Goal: Task Accomplishment & Management: Manage account settings

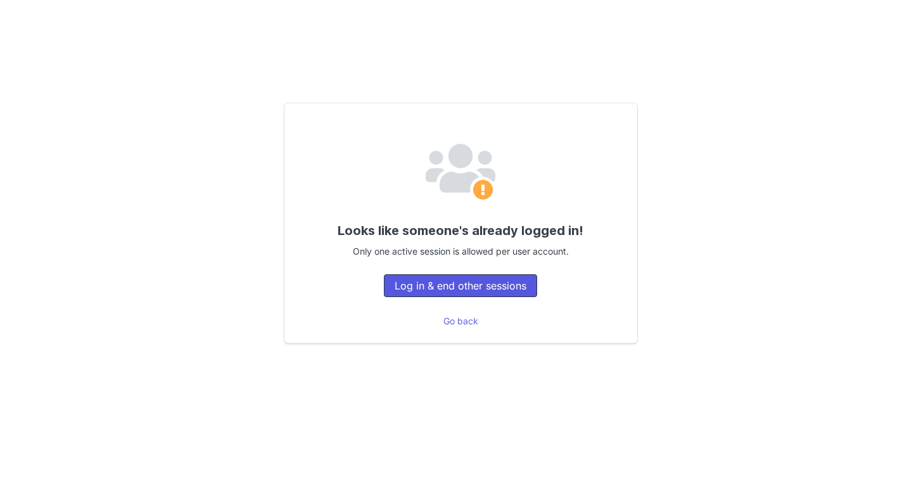
click at [512, 286] on button "Log in & end other sessions" at bounding box center [460, 285] width 153 height 23
click at [512, 289] on button "Log in & end other sessions" at bounding box center [460, 285] width 153 height 23
click at [508, 298] on div "Looks like someone's already logged in! Only one active session is allowed per …" at bounding box center [460, 223] width 353 height 240
click at [513, 276] on button "Log in & end other sessions" at bounding box center [460, 285] width 153 height 23
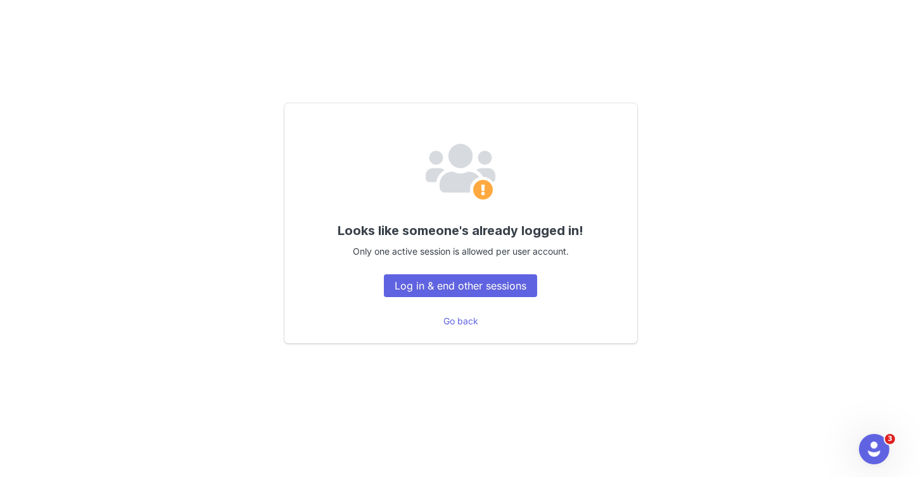
click at [479, 318] on p "Go back" at bounding box center [460, 320] width 322 height 15
click at [471, 318] on link "Go back" at bounding box center [460, 320] width 35 height 11
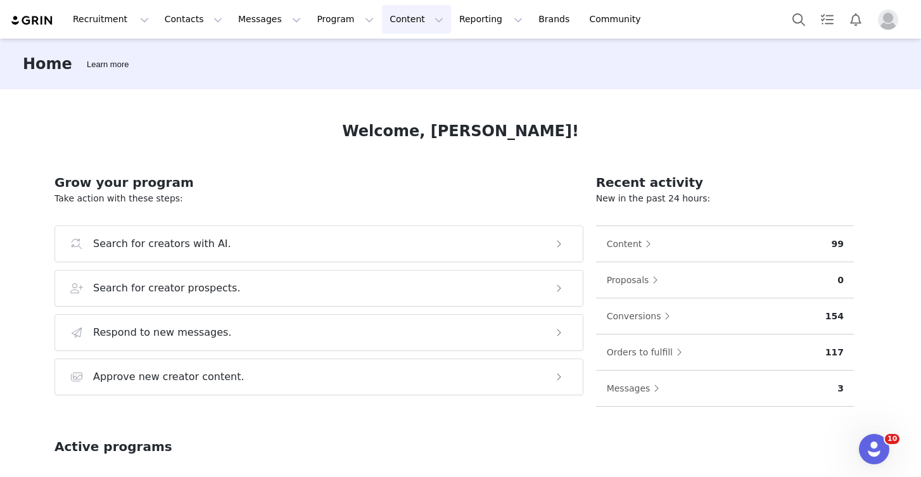
click at [391, 20] on button "Content Content" at bounding box center [416, 19] width 69 height 28
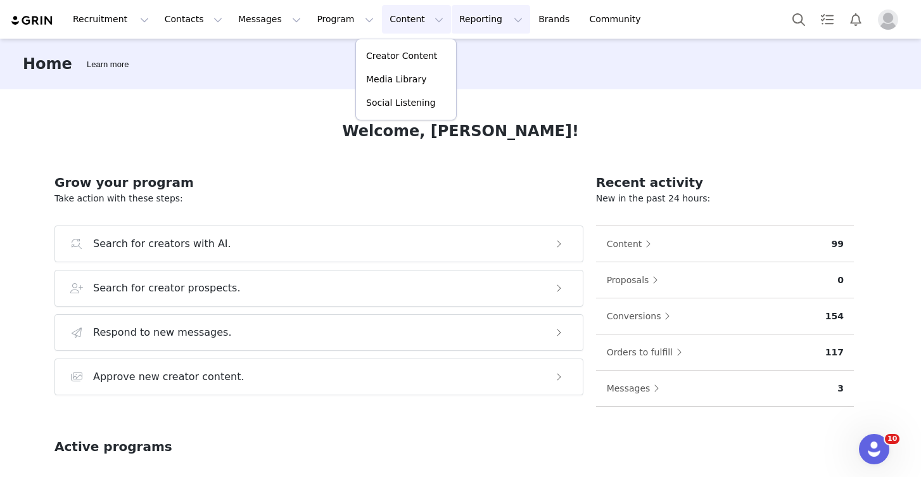
click at [451, 20] on button "Reporting Reporting" at bounding box center [490, 19] width 79 height 28
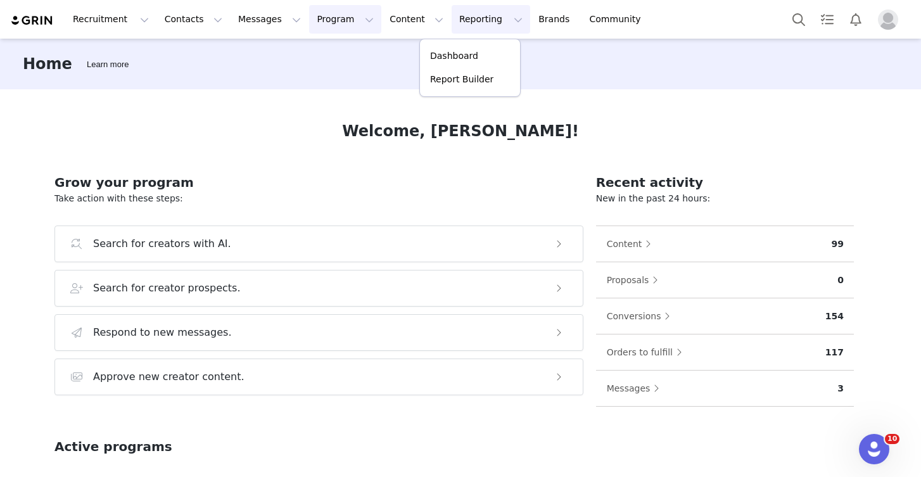
click at [313, 17] on button "Program Program" at bounding box center [345, 19] width 72 height 28
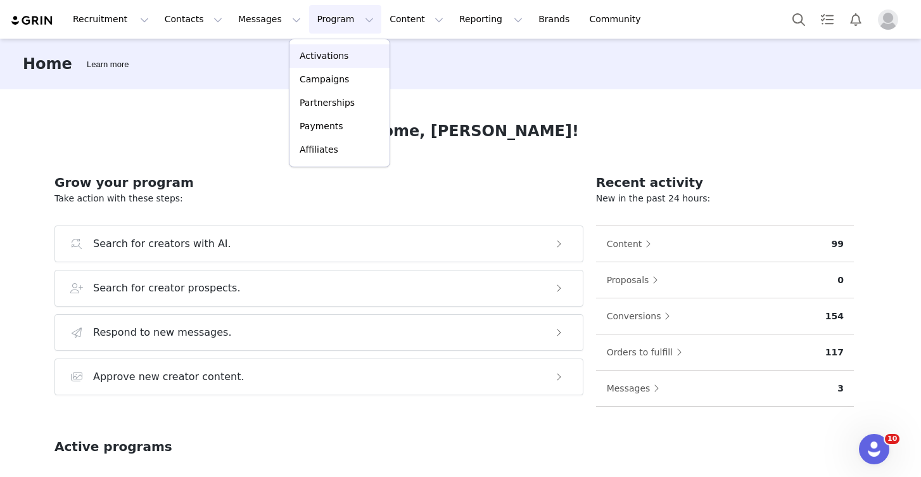
click at [308, 54] on p "Activations" at bounding box center [323, 55] width 49 height 13
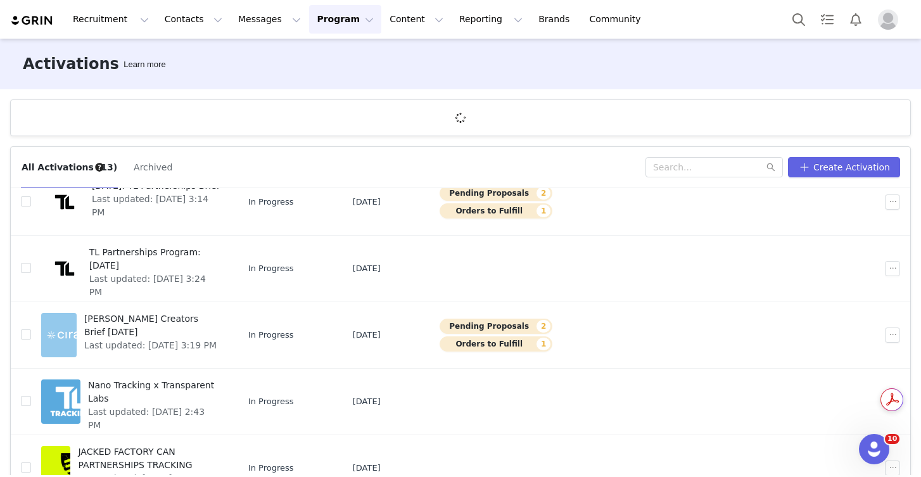
scroll to position [187, 0]
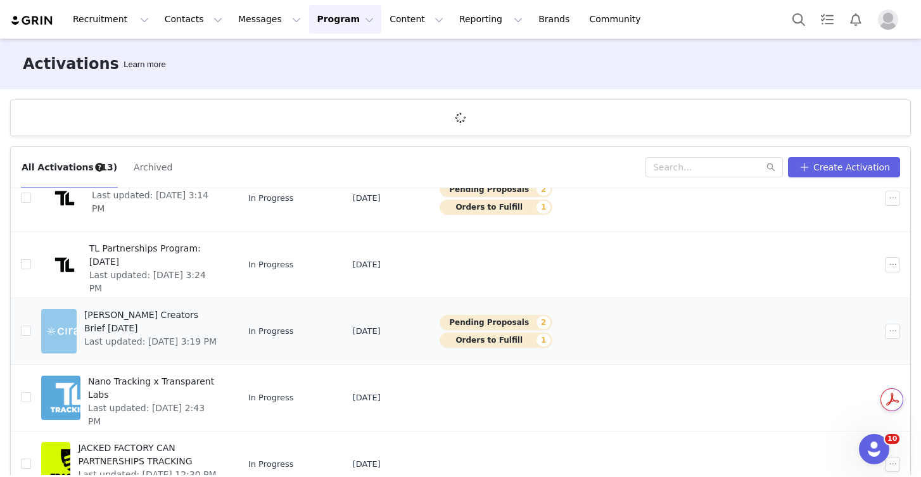
click at [220, 321] on span "[PERSON_NAME] Creators Brief [DATE]" at bounding box center [152, 321] width 136 height 27
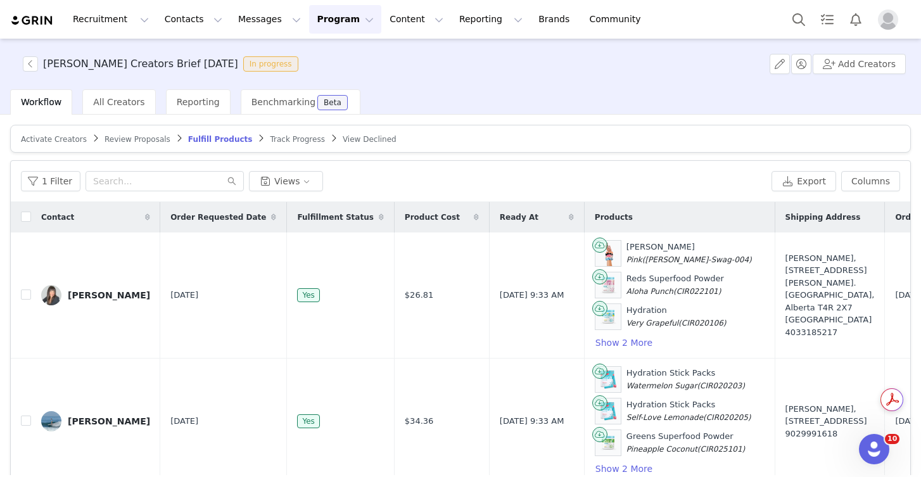
click at [137, 138] on span "Review Proposals" at bounding box center [137, 139] width 66 height 9
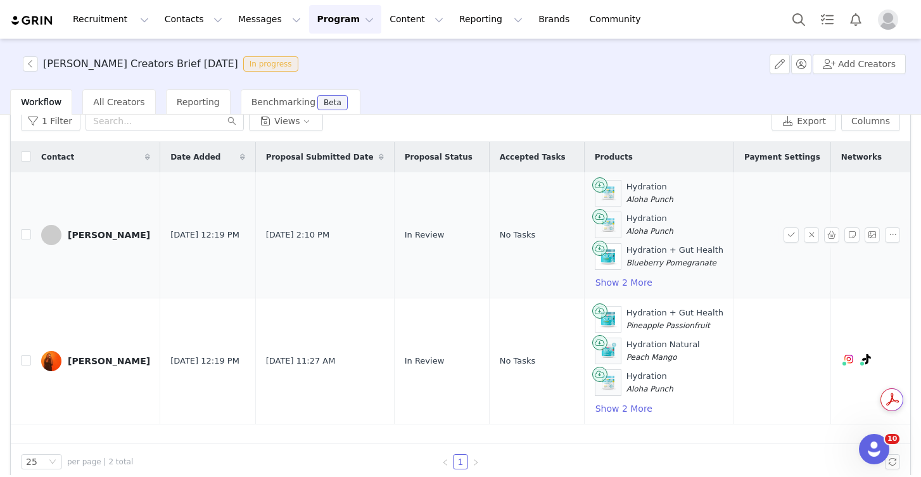
scroll to position [75, 0]
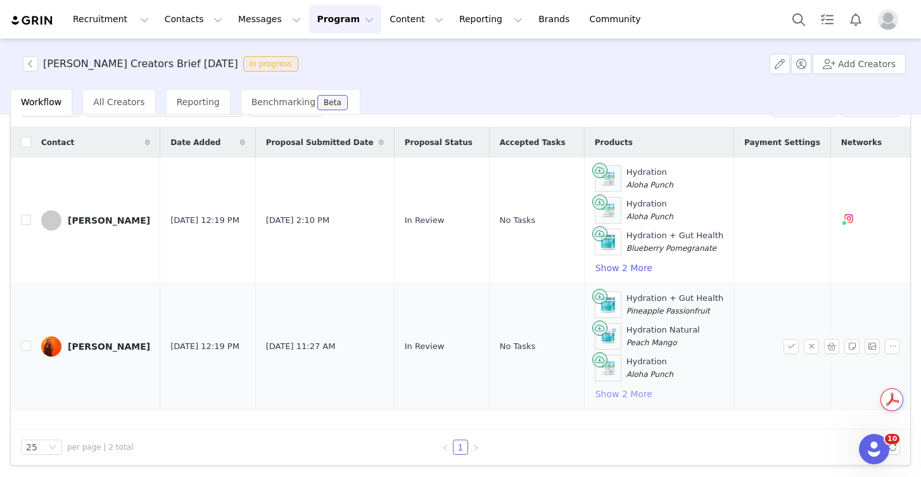
click at [594, 395] on button "Show 2 More" at bounding box center [623, 393] width 58 height 15
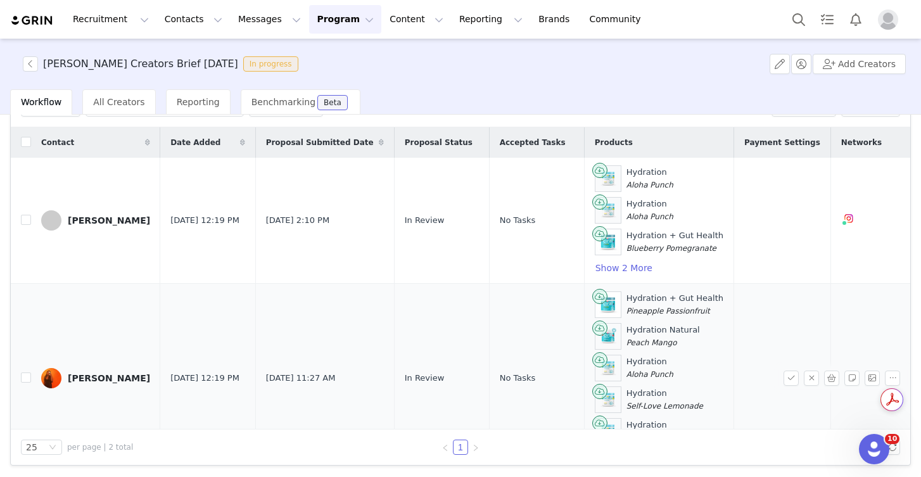
scroll to position [53, 0]
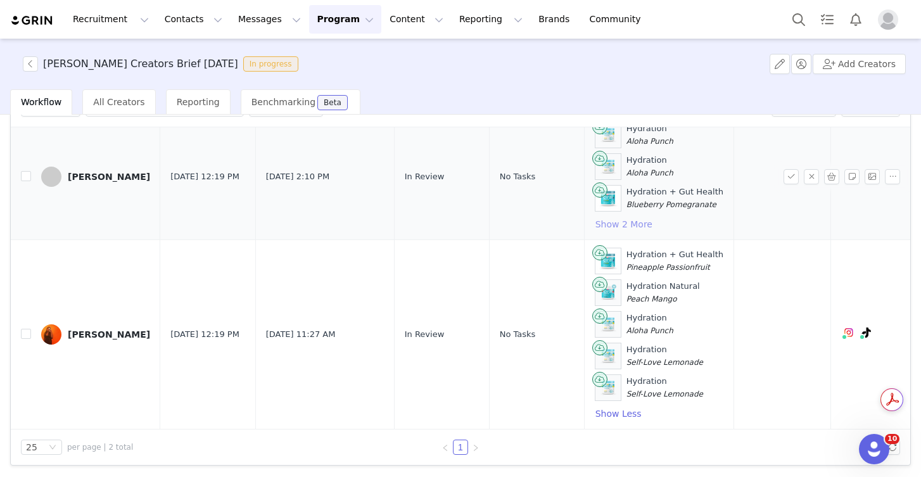
click at [594, 217] on button "Show 2 More" at bounding box center [623, 224] width 58 height 15
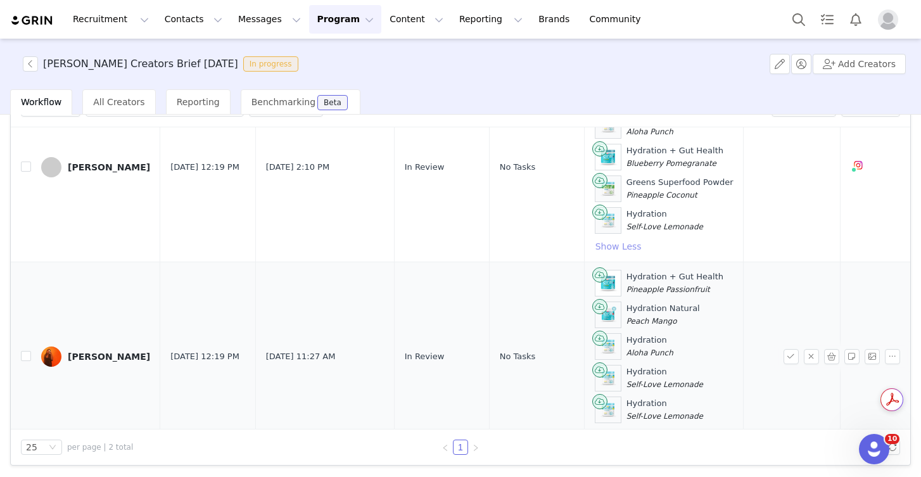
scroll to position [116, 0]
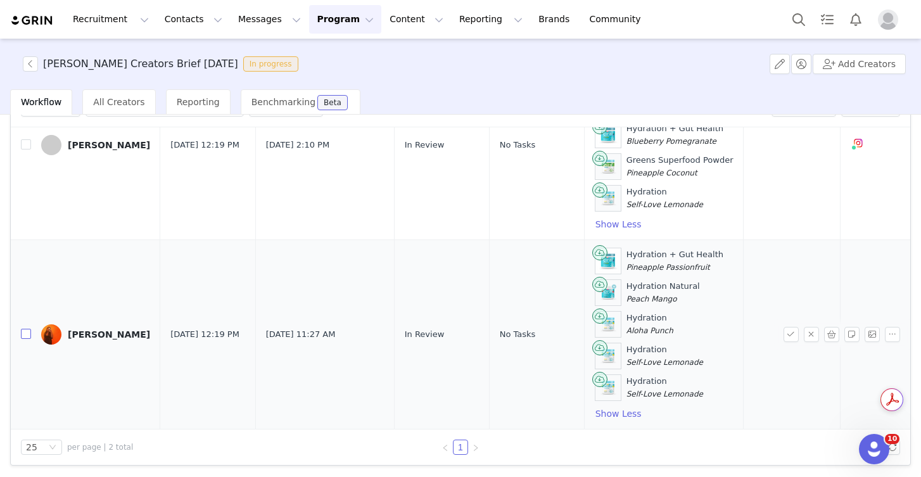
click at [23, 328] on label at bounding box center [26, 334] width 10 height 13
click at [23, 329] on input "checkbox" at bounding box center [26, 334] width 10 height 10
checkbox input "true"
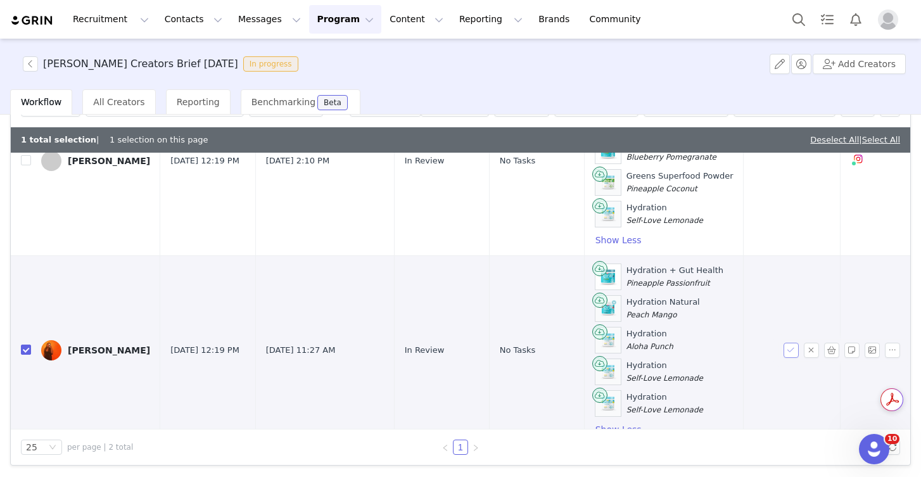
click at [783, 345] on button "button" at bounding box center [790, 350] width 15 height 15
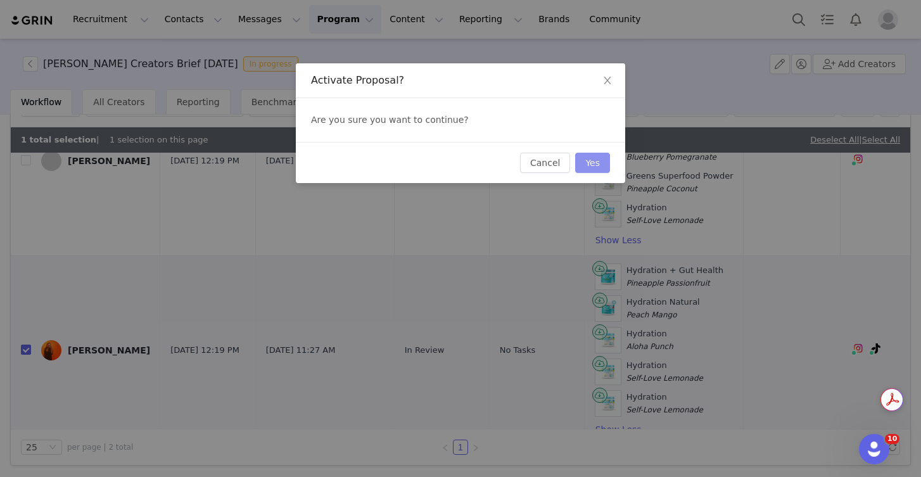
click at [589, 169] on button "Yes" at bounding box center [592, 163] width 35 height 20
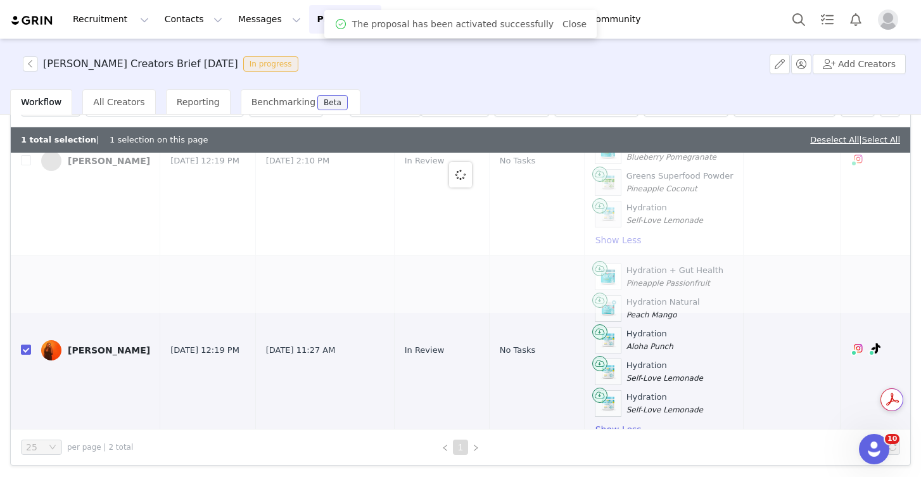
scroll to position [0, 0]
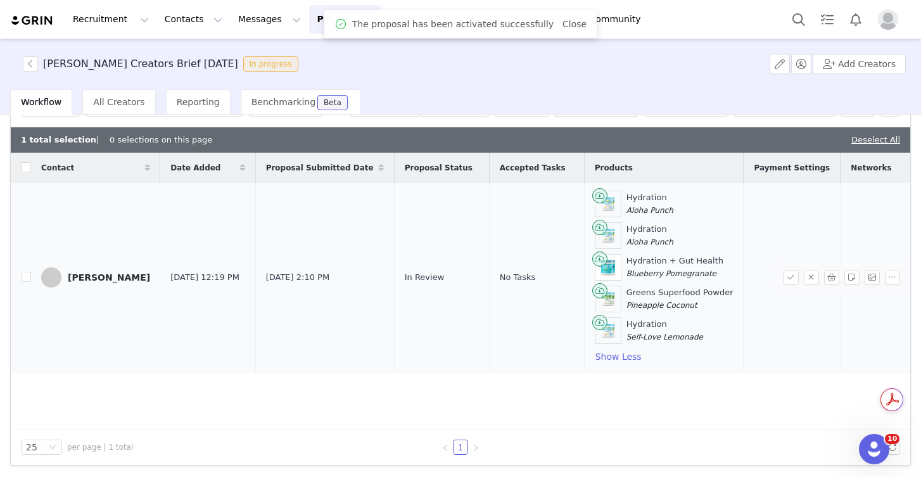
click at [33, 272] on td "[PERSON_NAME]" at bounding box center [95, 277] width 129 height 189
click at [22, 278] on input "checkbox" at bounding box center [26, 277] width 10 height 10
checkbox input "true"
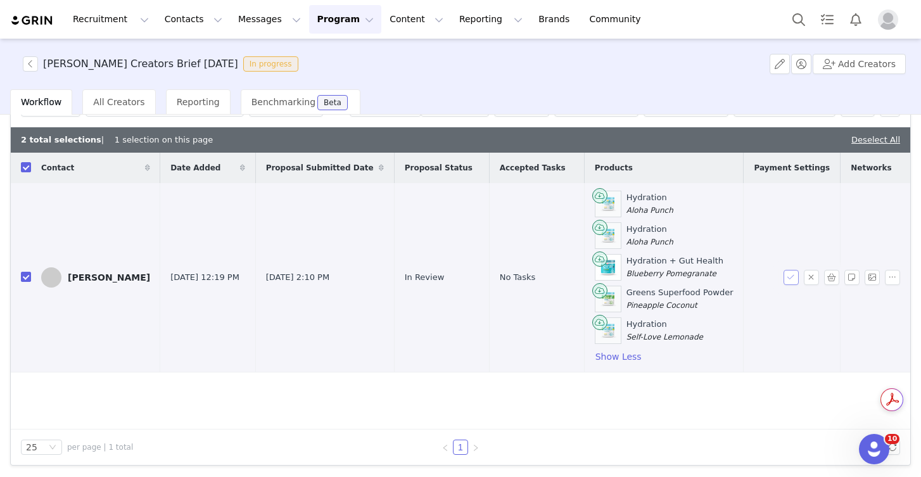
click at [783, 275] on button "button" at bounding box center [790, 277] width 15 height 15
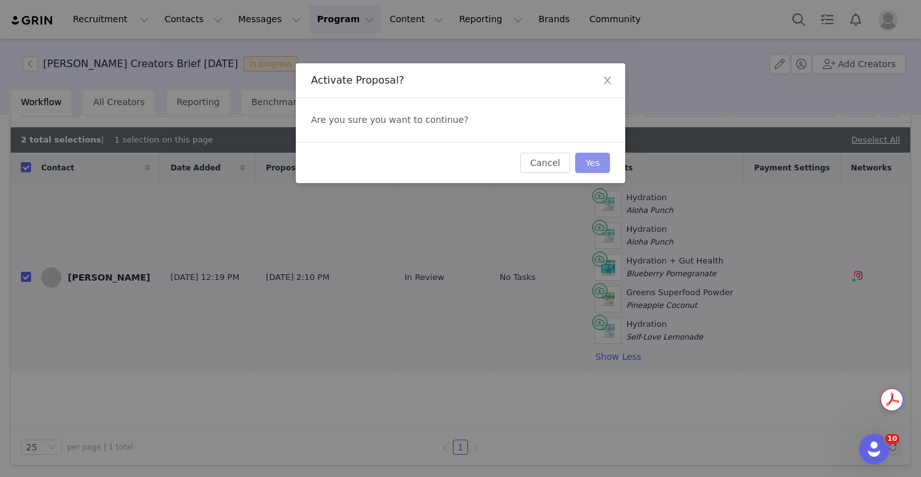
click at [602, 161] on button "Yes" at bounding box center [592, 163] width 35 height 20
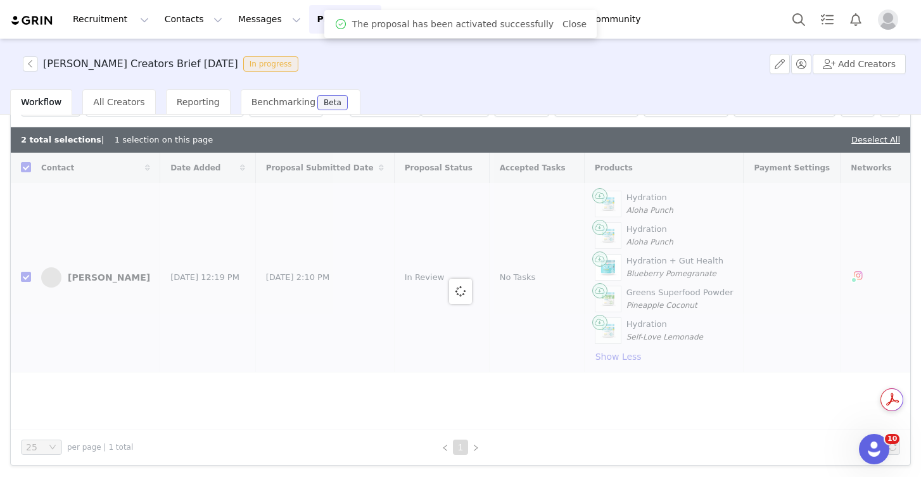
checkbox input "false"
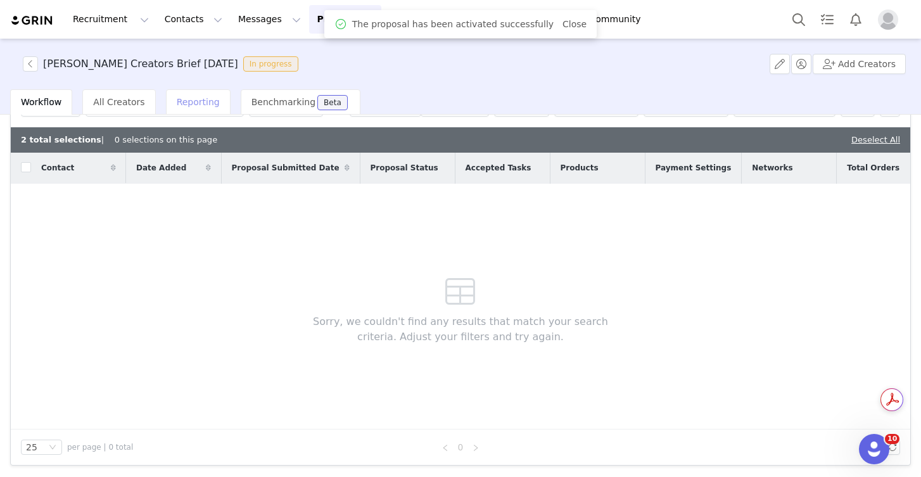
click at [201, 95] on div "Reporting" at bounding box center [198, 101] width 65 height 25
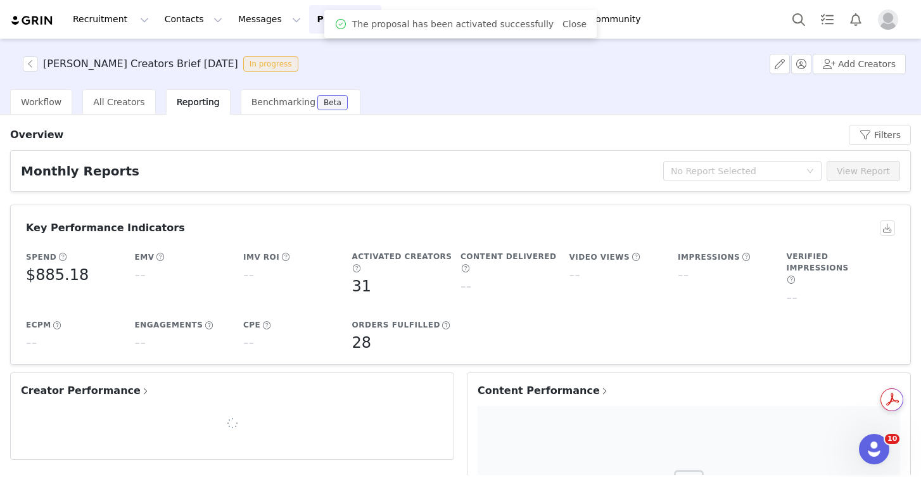
click at [116, 116] on div "Date All time Apply Filters Clear All Overview Filters Monthly Reports No Repor…" at bounding box center [460, 295] width 921 height 360
click at [127, 99] on span "All Creators" at bounding box center [118, 102] width 51 height 10
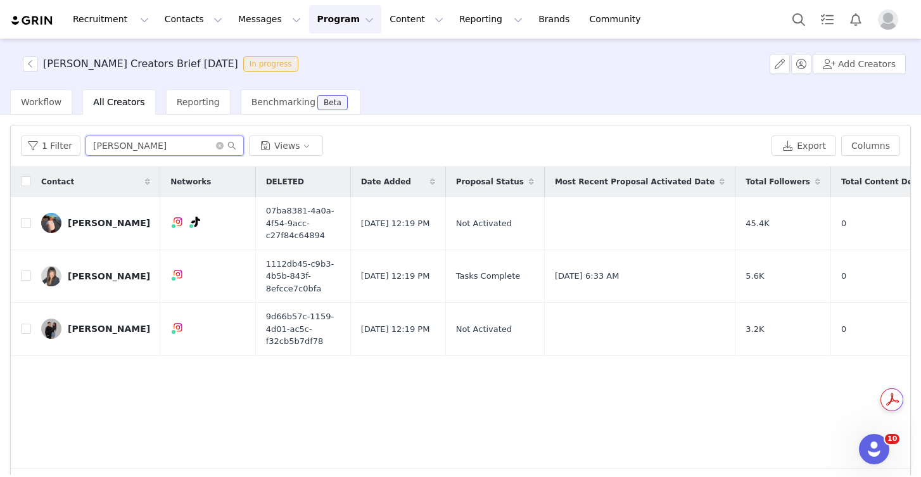
click at [152, 137] on input "[PERSON_NAME]" at bounding box center [164, 145] width 158 height 20
click at [151, 142] on input "[PERSON_NAME]" at bounding box center [164, 145] width 158 height 20
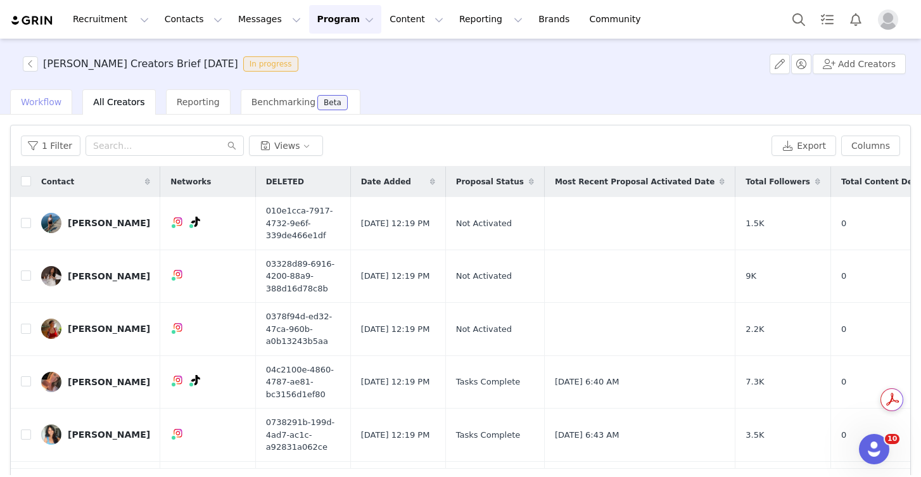
click at [42, 101] on span "Workflow" at bounding box center [41, 102] width 41 height 10
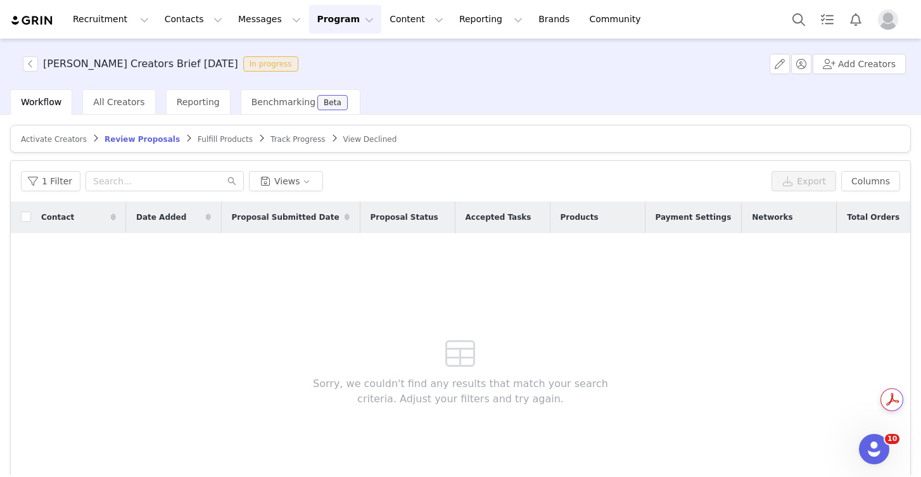
click at [218, 137] on span "Fulfill Products" at bounding box center [225, 139] width 55 height 9
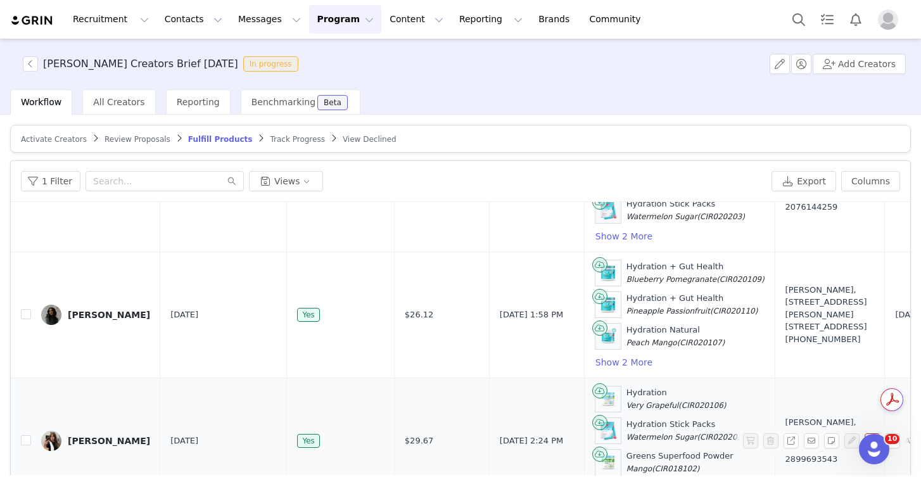
scroll to position [75, 0]
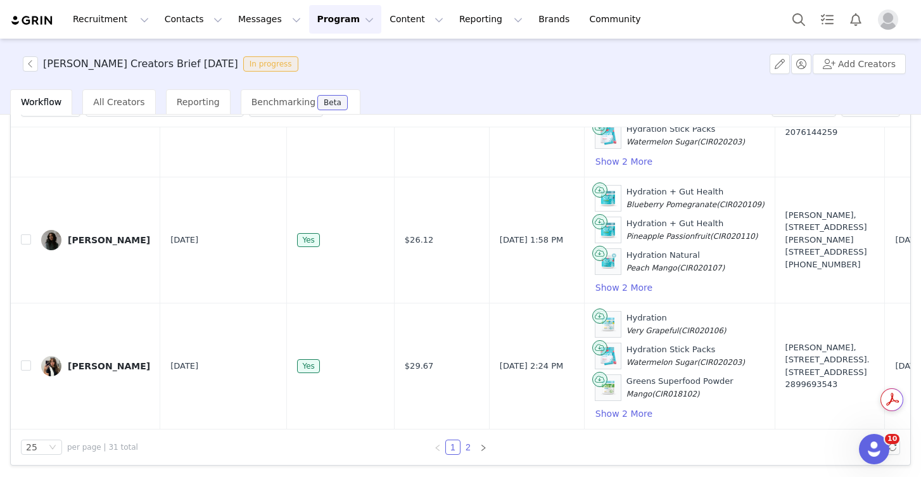
click at [463, 448] on link "2" at bounding box center [468, 447] width 14 height 14
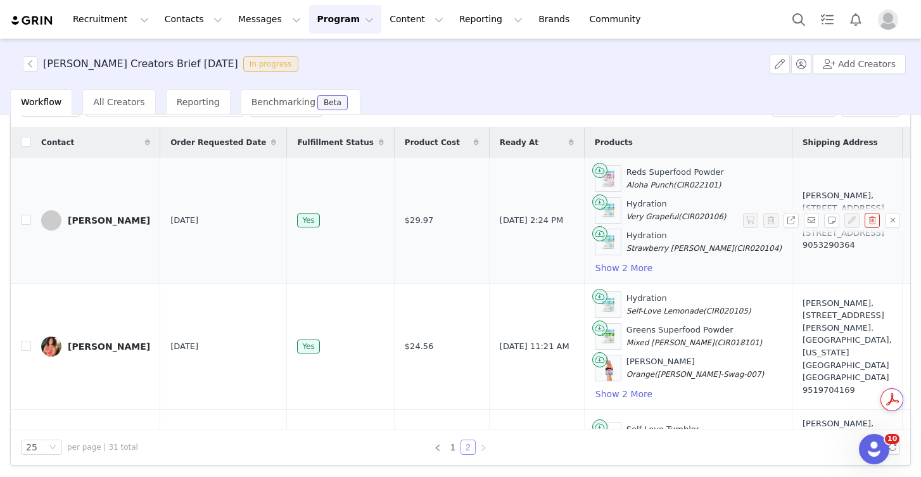
scroll to position [474, 0]
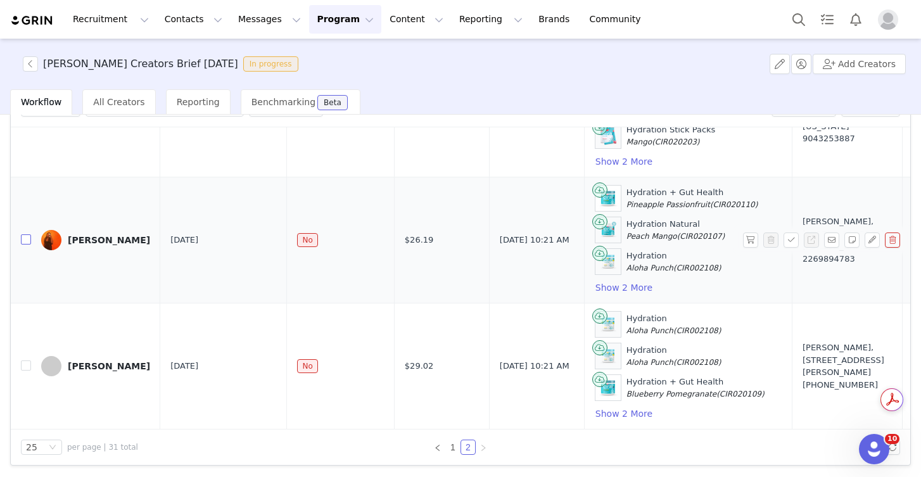
click at [22, 234] on input "checkbox" at bounding box center [26, 239] width 10 height 10
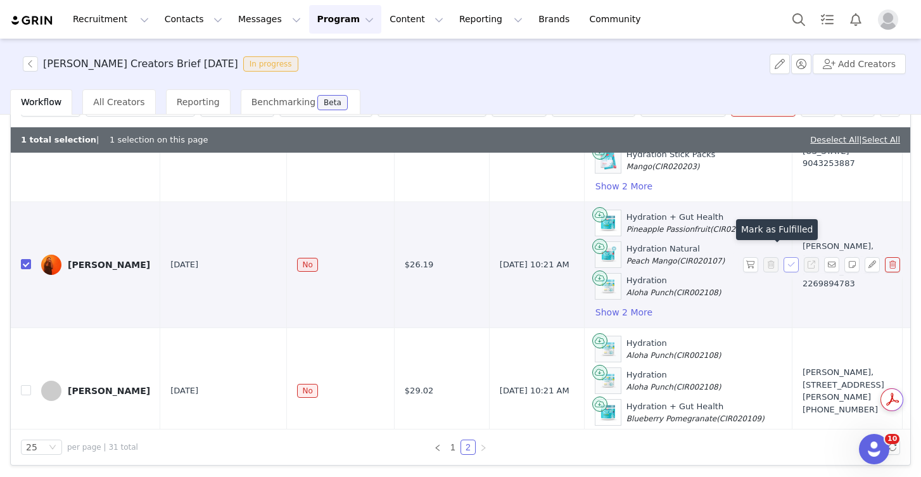
click at [783, 257] on button "button" at bounding box center [790, 264] width 15 height 15
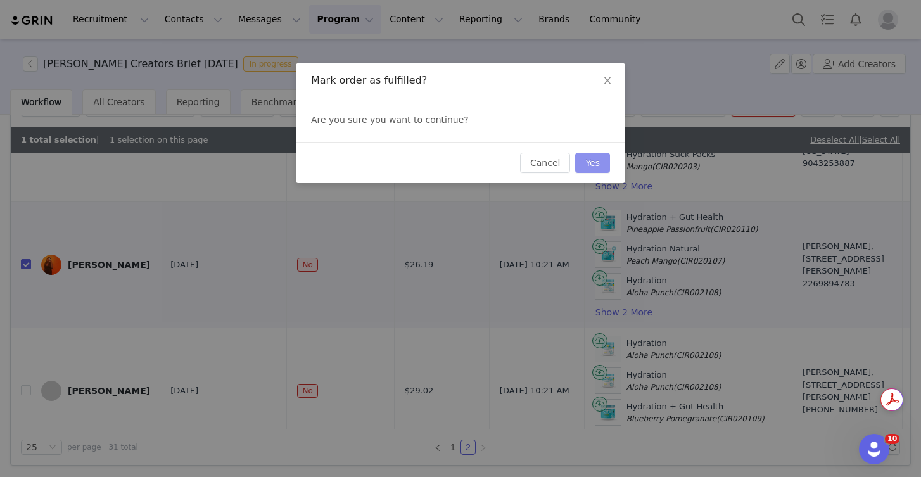
click at [591, 161] on button "Yes" at bounding box center [592, 163] width 35 height 20
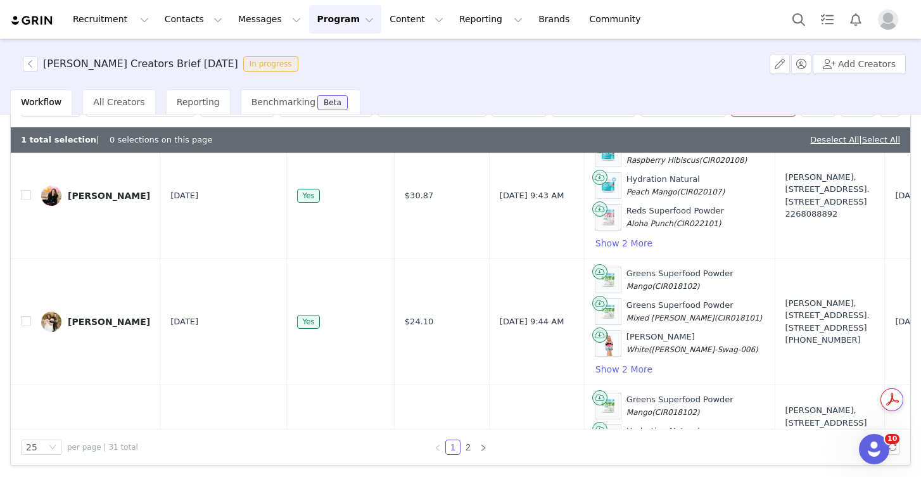
scroll to position [1450, 0]
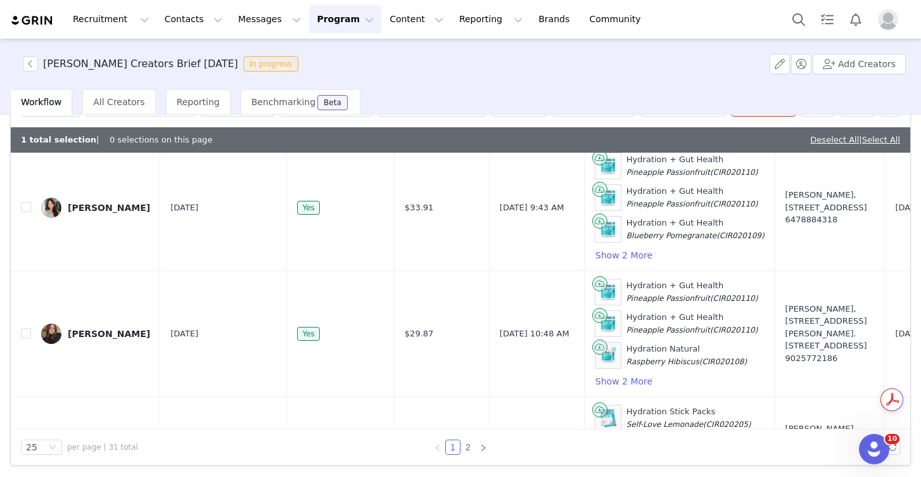
click at [465, 448] on link "2" at bounding box center [468, 447] width 14 height 14
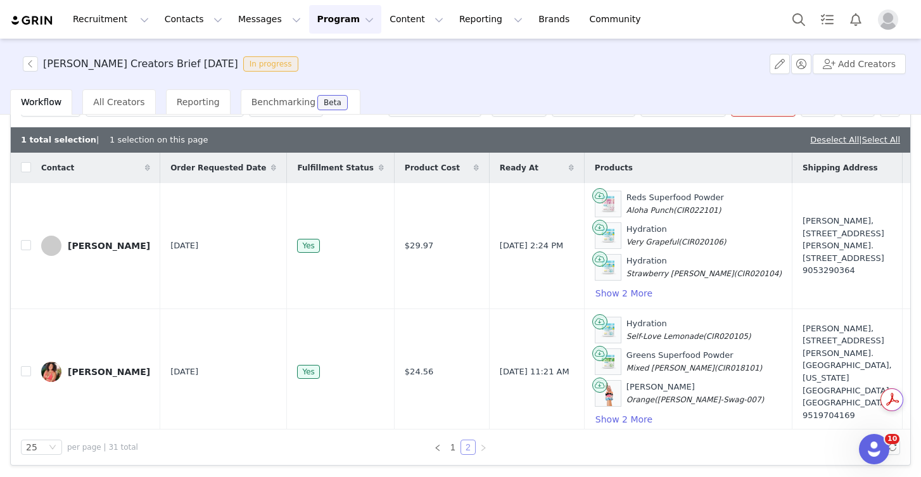
scroll to position [499, 0]
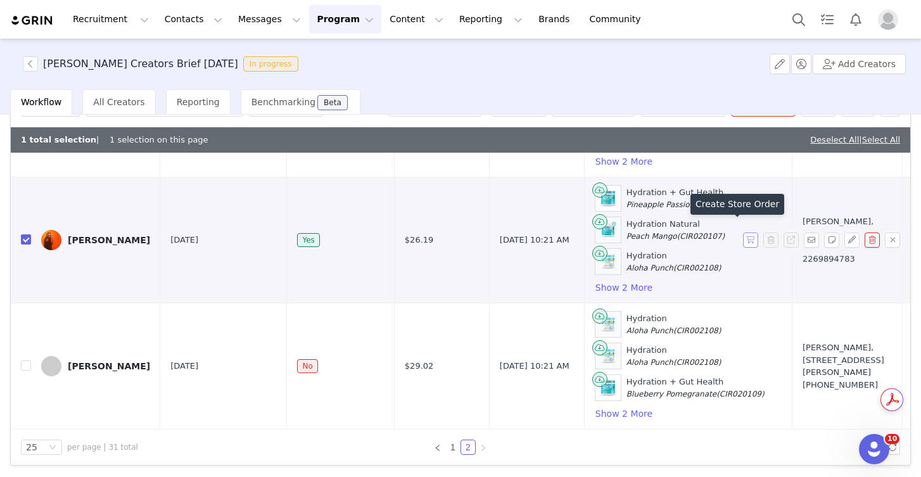
click at [743, 232] on button "button" at bounding box center [750, 239] width 15 height 15
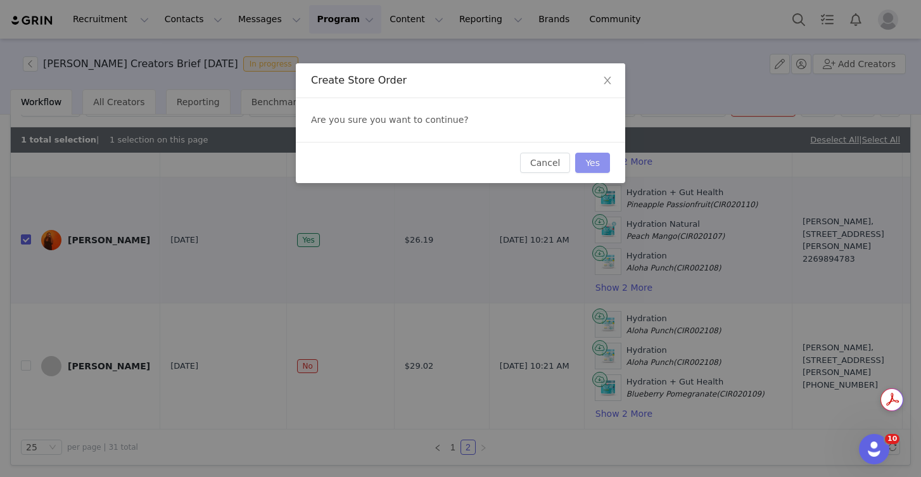
click at [599, 163] on button "Yes" at bounding box center [592, 163] width 35 height 20
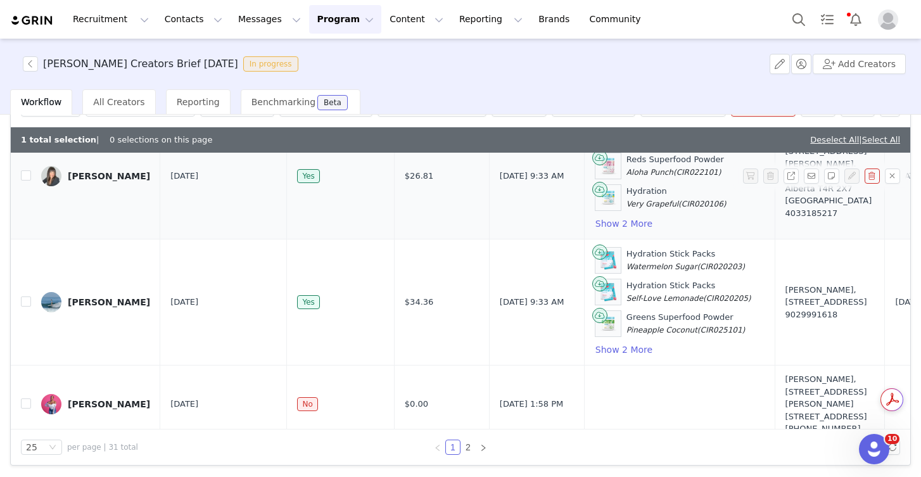
scroll to position [62, 0]
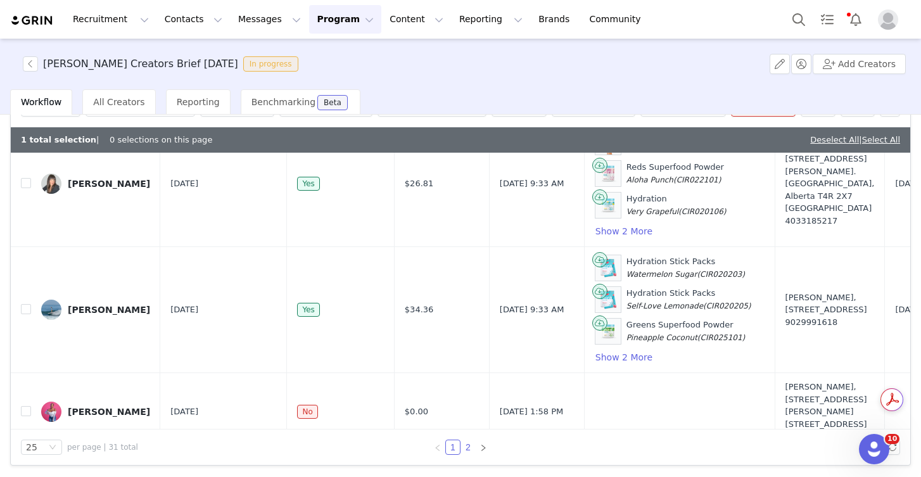
click at [461, 450] on link "2" at bounding box center [468, 447] width 14 height 14
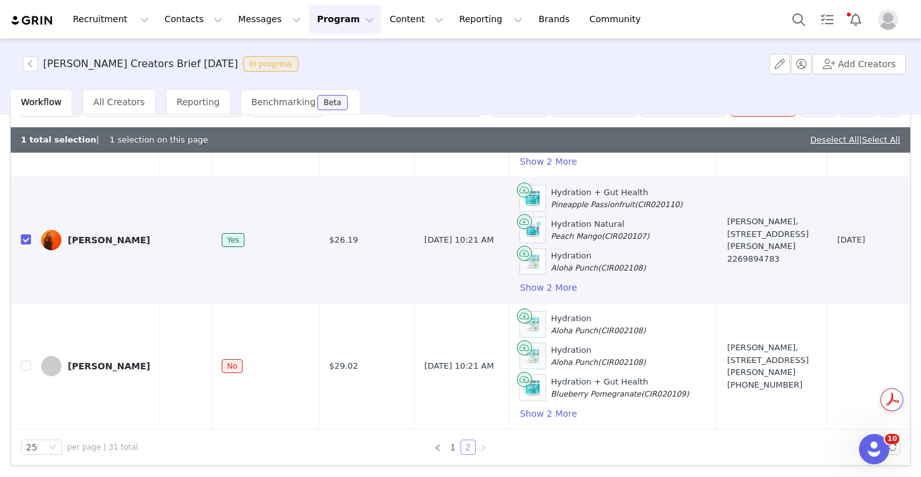
scroll to position [499, 0]
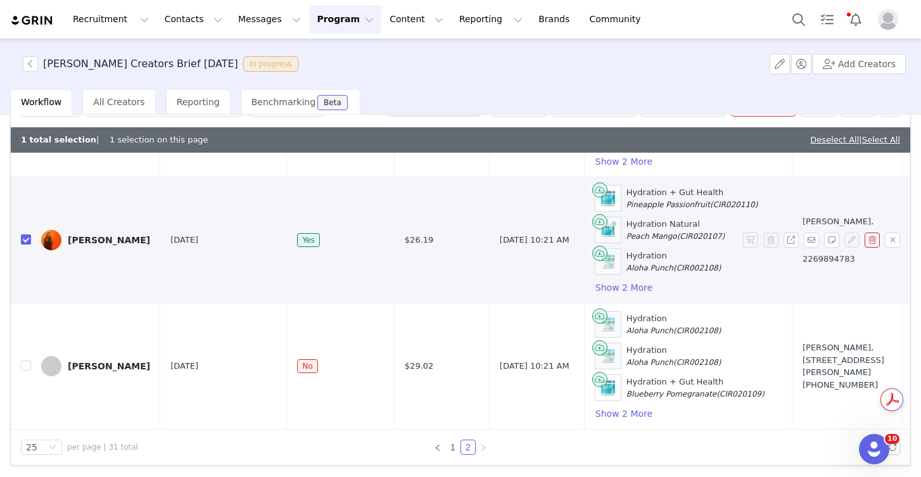
click at [30, 234] on input "checkbox" at bounding box center [26, 239] width 10 height 10
checkbox input "false"
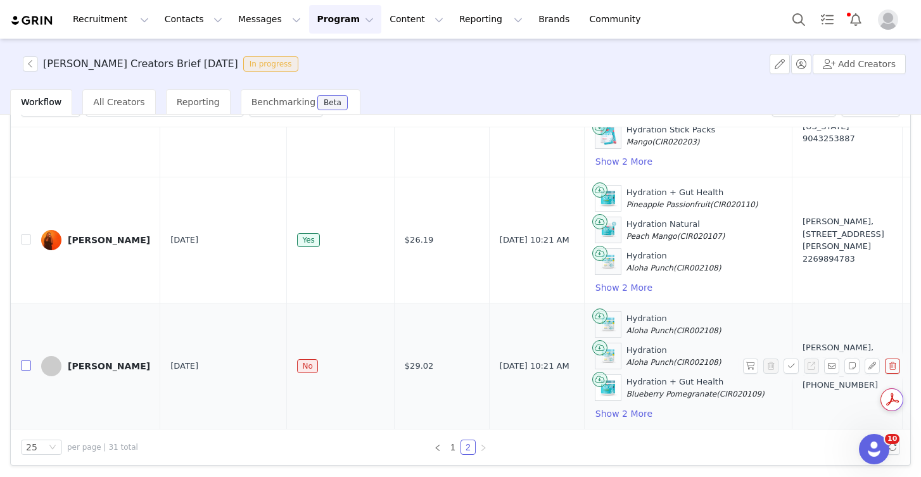
click at [23, 360] on input "checkbox" at bounding box center [26, 365] width 10 height 10
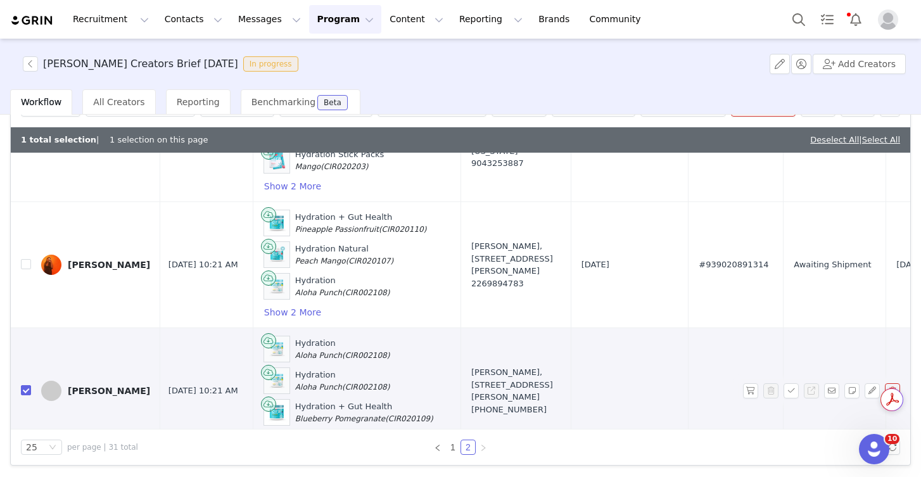
scroll to position [474, 332]
click at [783, 383] on button "button" at bounding box center [790, 390] width 15 height 15
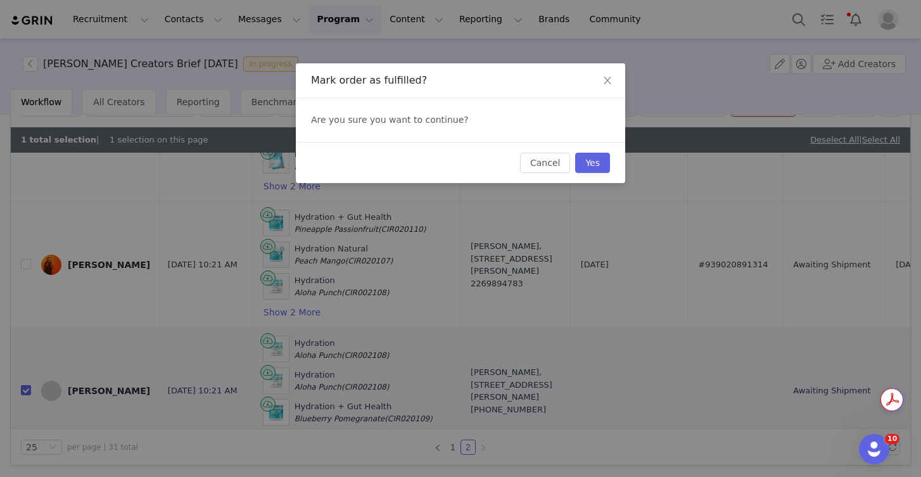
click at [591, 149] on div "Cancel Yes" at bounding box center [460, 162] width 329 height 41
click at [591, 164] on button "Yes" at bounding box center [592, 163] width 35 height 20
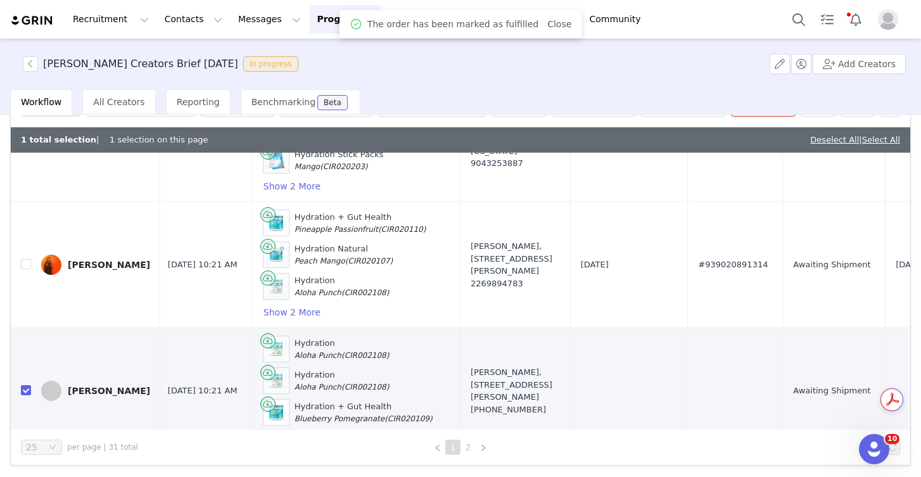
scroll to position [0, 0]
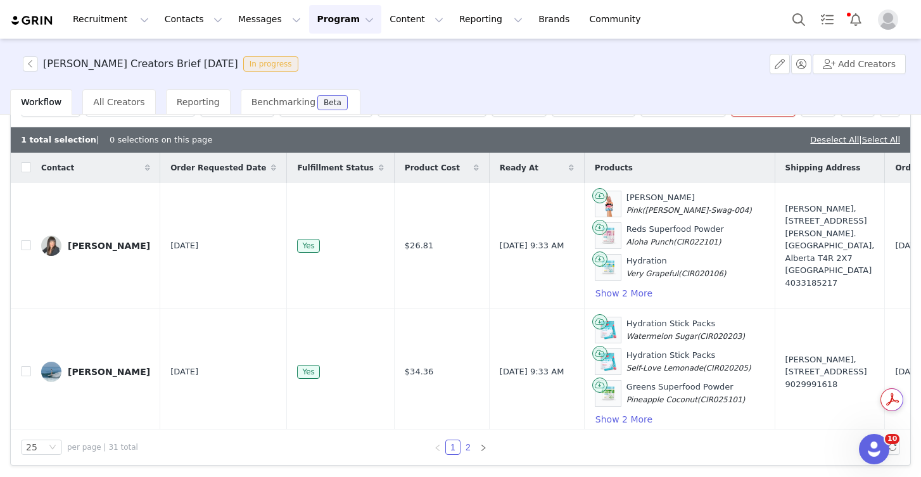
click at [461, 449] on link "2" at bounding box center [468, 447] width 14 height 14
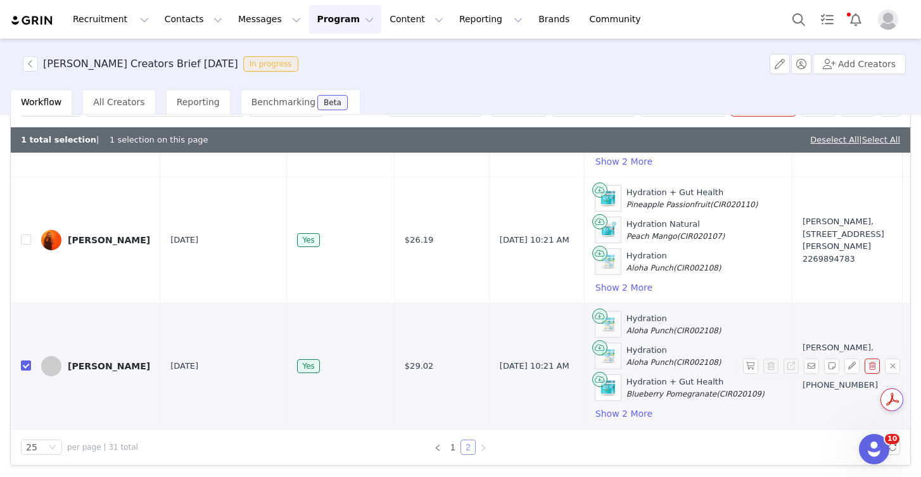
scroll to position [499, 10]
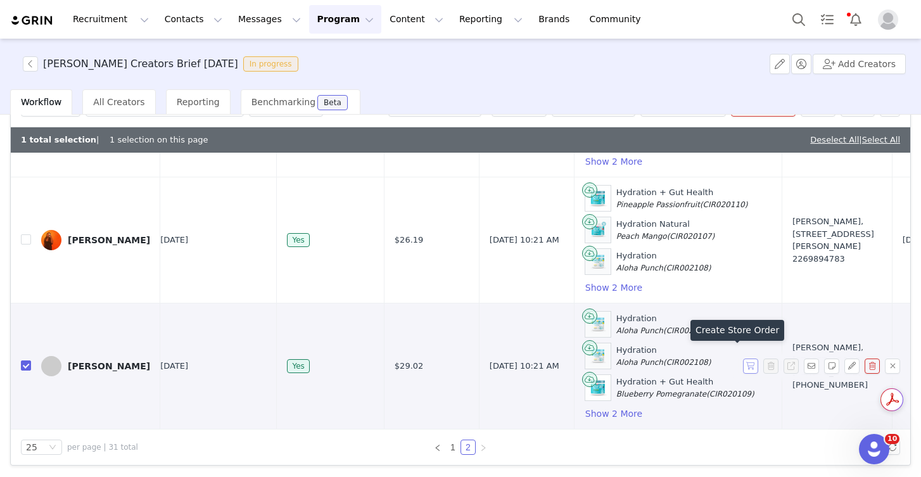
click at [743, 358] on button "button" at bounding box center [750, 365] width 15 height 15
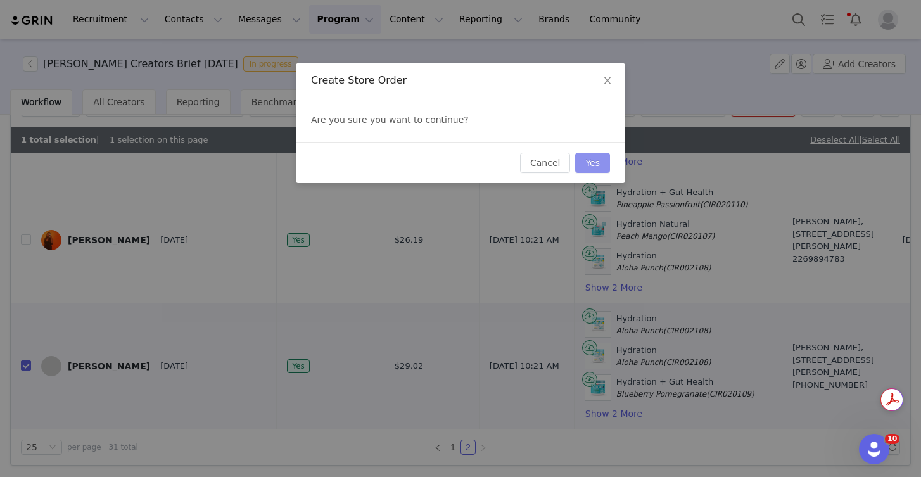
click at [604, 165] on button "Yes" at bounding box center [592, 163] width 35 height 20
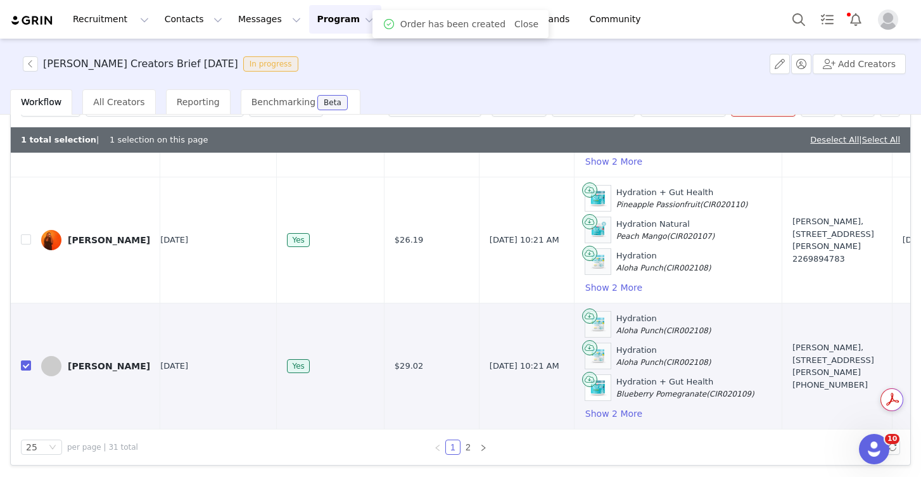
scroll to position [0, 0]
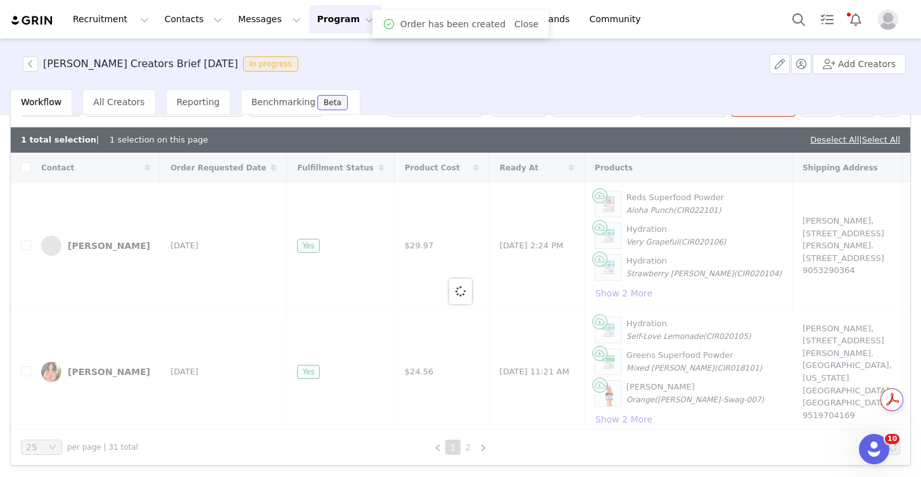
checkbox input "false"
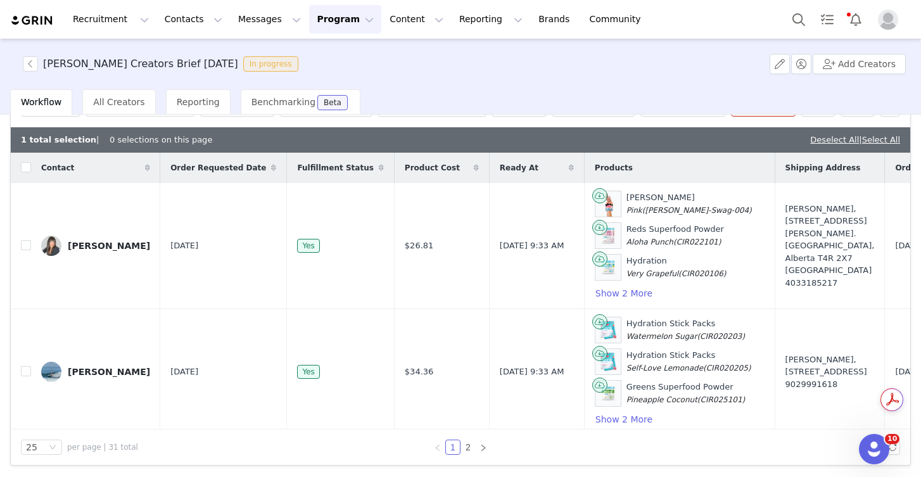
click at [77, 66] on h3 "[PERSON_NAME] Creators Brief [DATE]" at bounding box center [140, 63] width 195 height 15
click at [44, 66] on h3 "[PERSON_NAME] Creators Brief [DATE]" at bounding box center [140, 63] width 195 height 15
click at [25, 61] on button "button" at bounding box center [30, 63] width 15 height 15
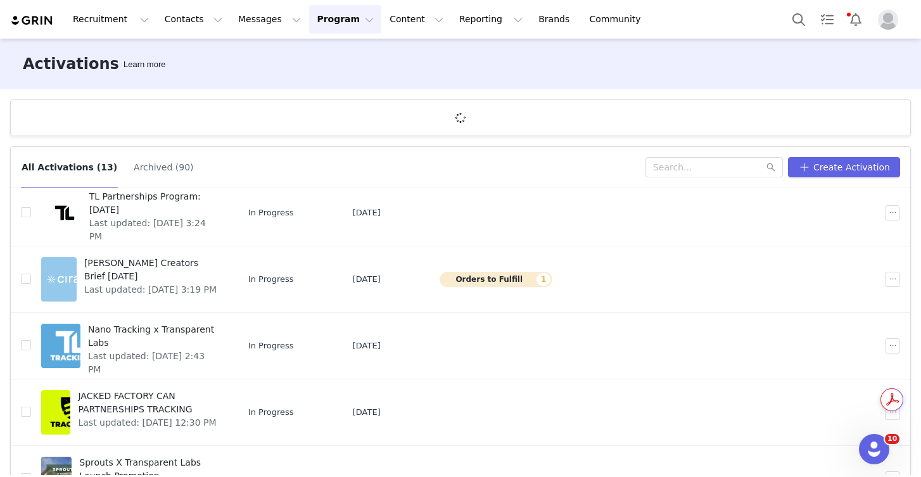
scroll to position [244, 0]
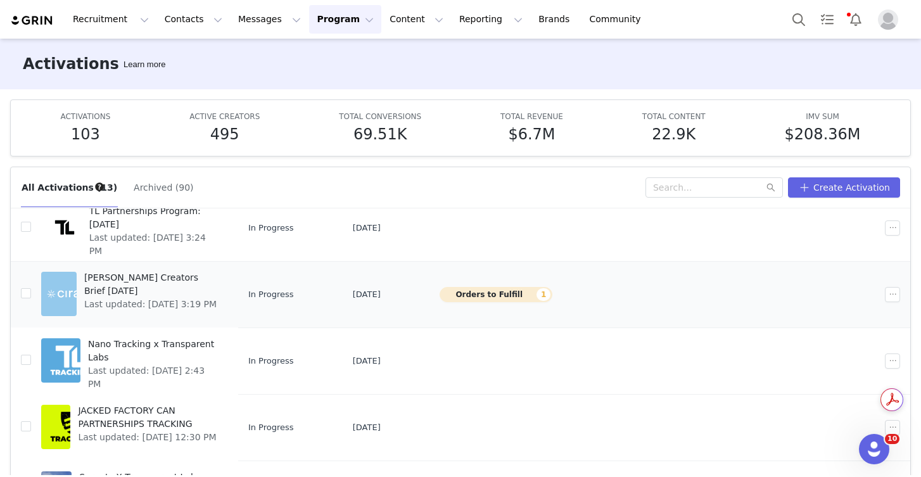
click at [139, 298] on span "Last updated: [DATE] 3:19 PM" at bounding box center [152, 304] width 136 height 13
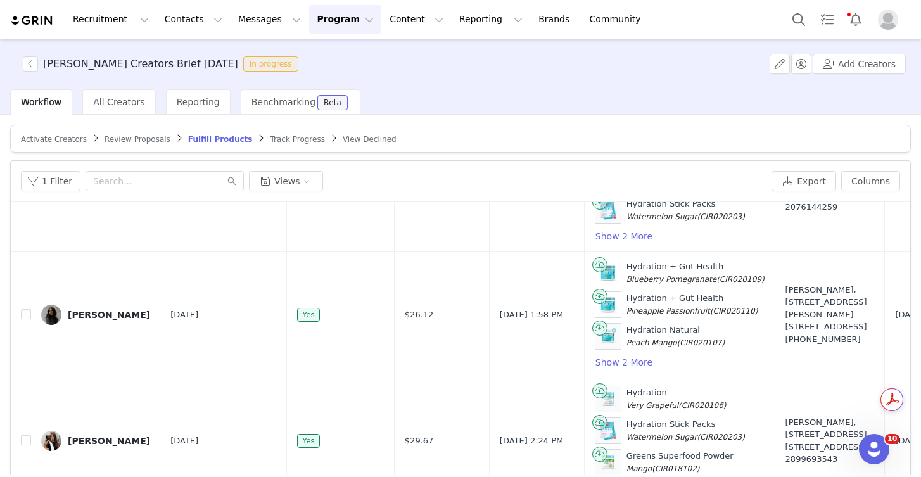
scroll to position [75, 0]
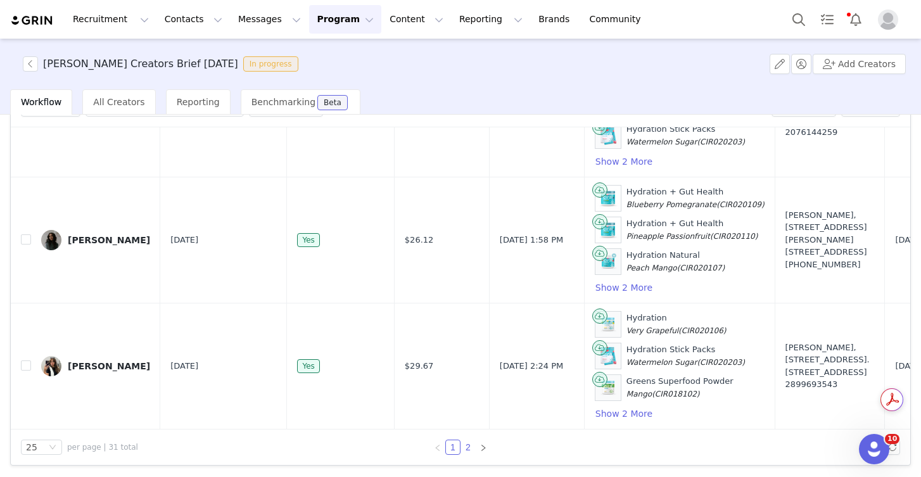
click at [470, 444] on li "2" at bounding box center [467, 446] width 15 height 15
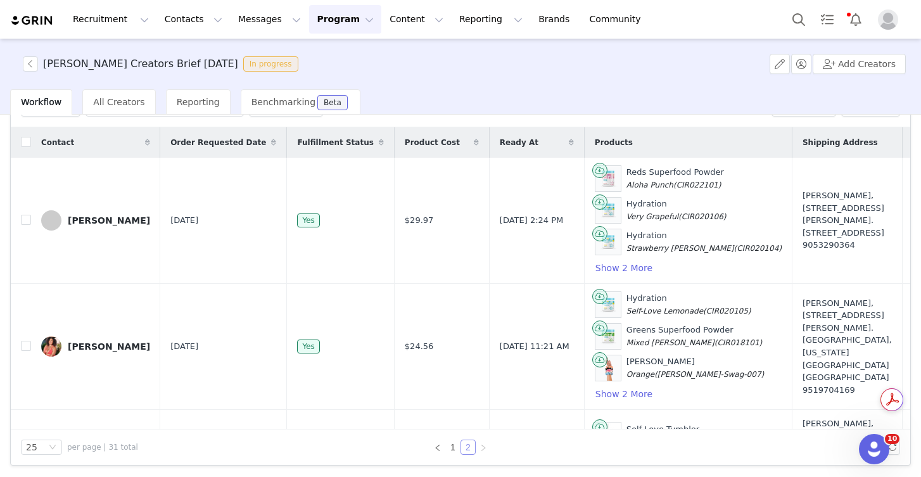
click at [461, 449] on link "2" at bounding box center [468, 447] width 14 height 14
click at [28, 65] on button "button" at bounding box center [30, 63] width 15 height 15
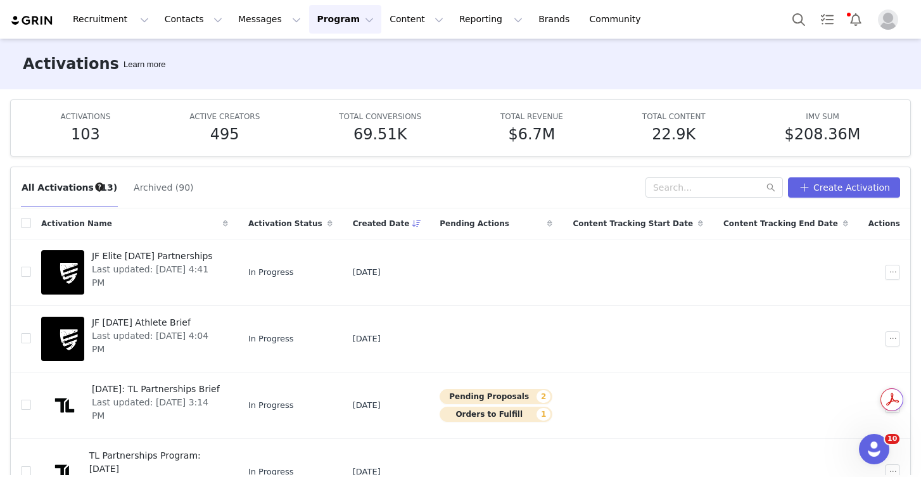
click at [335, 23] on button "Program Program" at bounding box center [345, 19] width 72 height 28
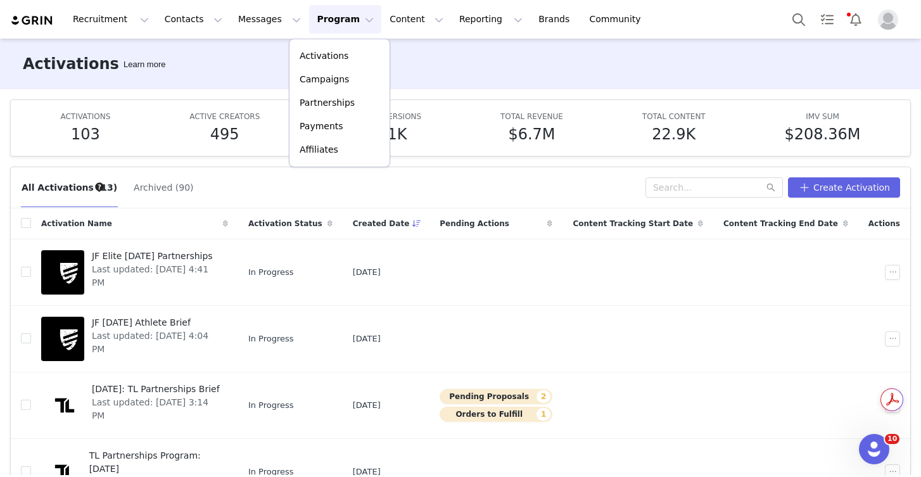
click at [335, 23] on button "Program Program" at bounding box center [345, 19] width 72 height 28
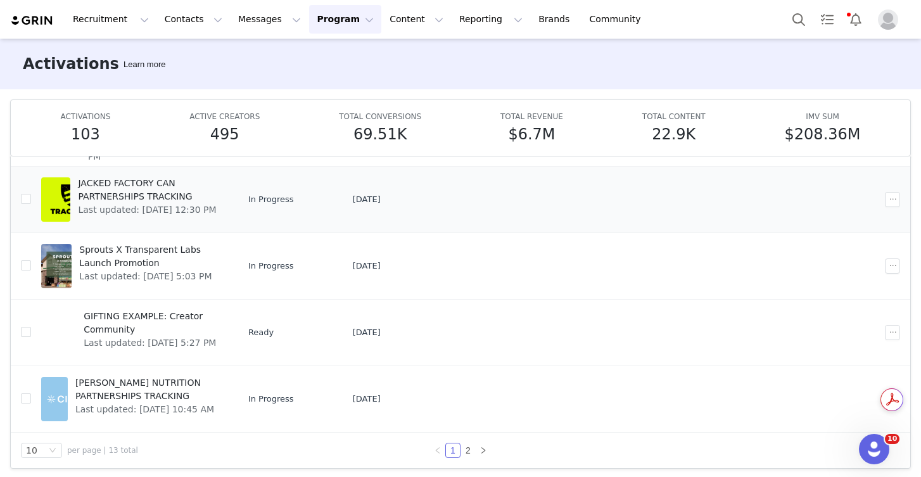
scroll to position [66, 0]
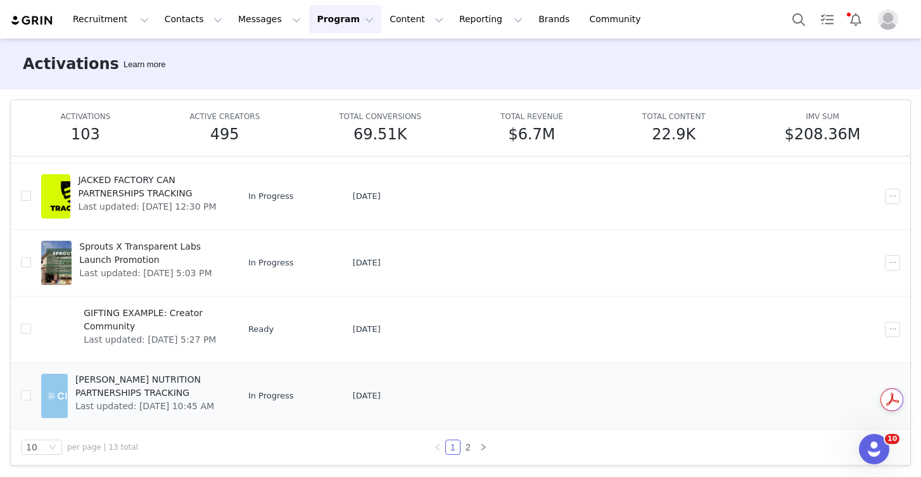
click at [164, 375] on span "[PERSON_NAME] NUTRITION PARTNERSHIPS TRACKING" at bounding box center [147, 386] width 145 height 27
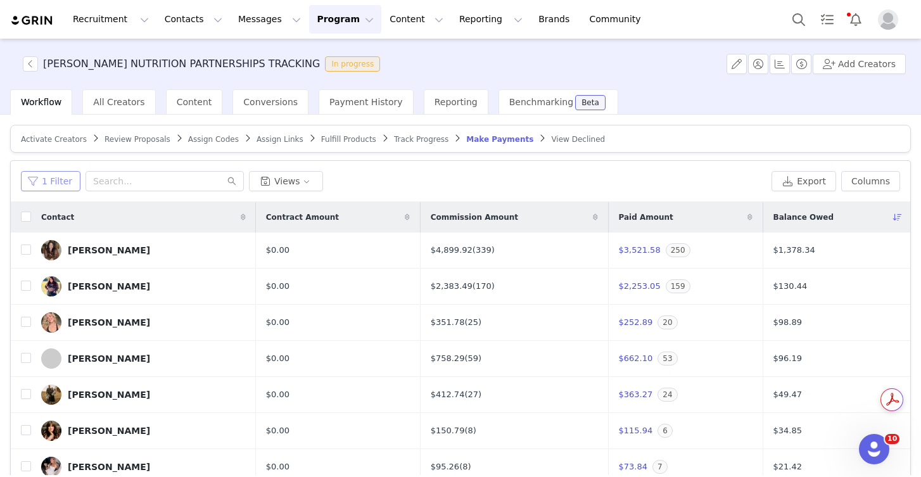
click at [56, 179] on button "1 Filter" at bounding box center [51, 181] width 60 height 20
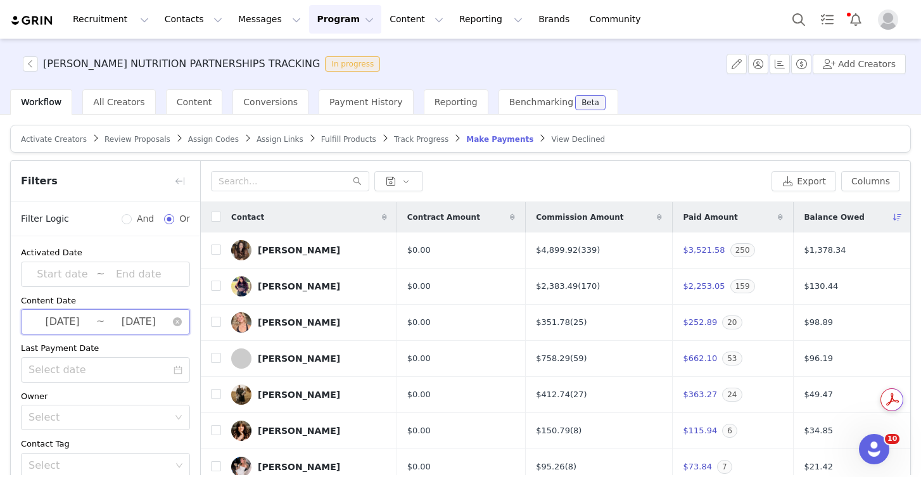
click at [95, 325] on span "[DATE] ~ [DATE]" at bounding box center [105, 321] width 169 height 25
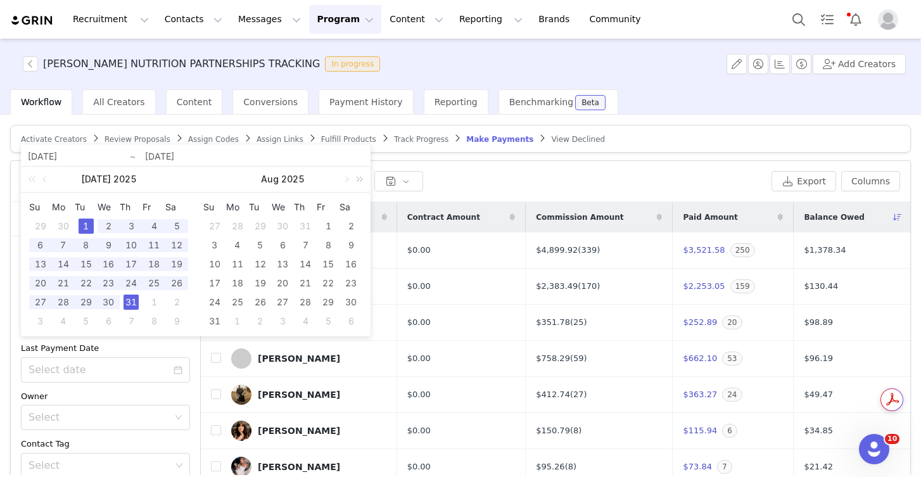
click at [350, 180] on link at bounding box center [357, 179] width 16 height 25
click at [46, 179] on link at bounding box center [45, 179] width 11 height 25
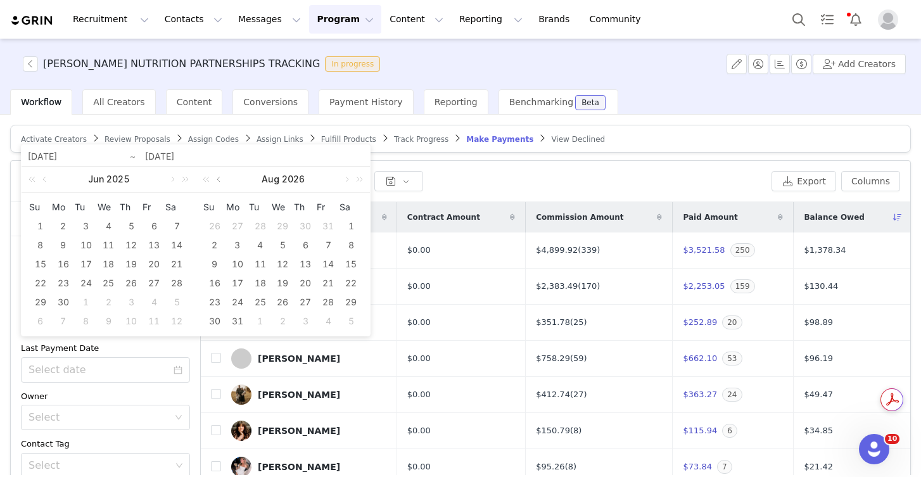
click at [220, 181] on link at bounding box center [219, 179] width 11 height 25
click at [347, 180] on link at bounding box center [345, 179] width 11 height 25
click at [205, 180] on link at bounding box center [208, 179] width 16 height 25
click at [234, 225] on div "1" at bounding box center [237, 225] width 15 height 15
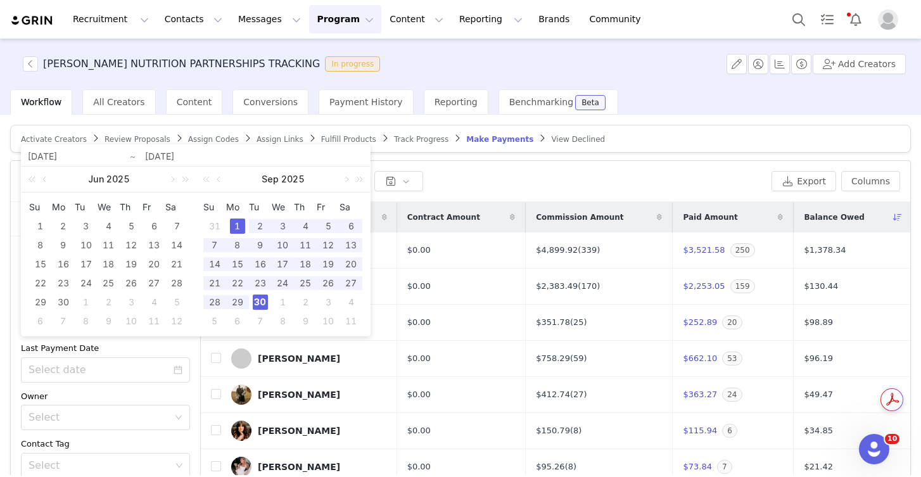
click at [266, 303] on div "30" at bounding box center [260, 301] width 15 height 15
type input "[DATE]"
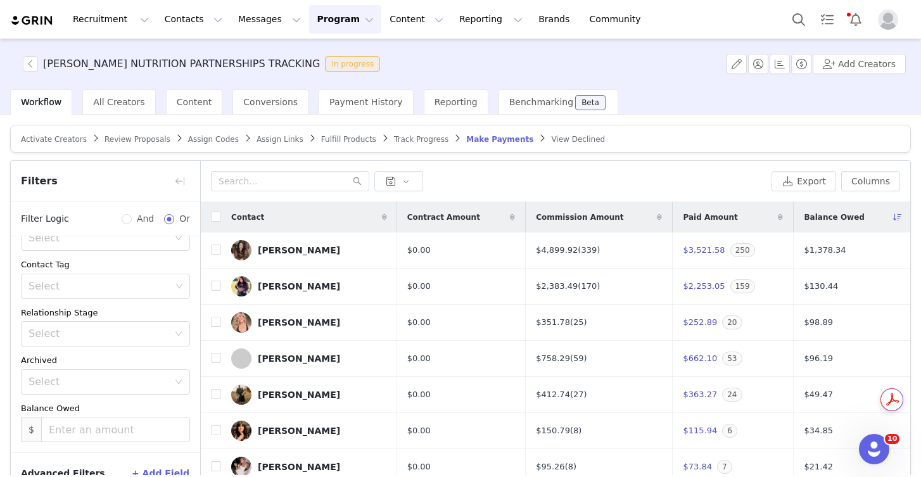
scroll to position [75, 0]
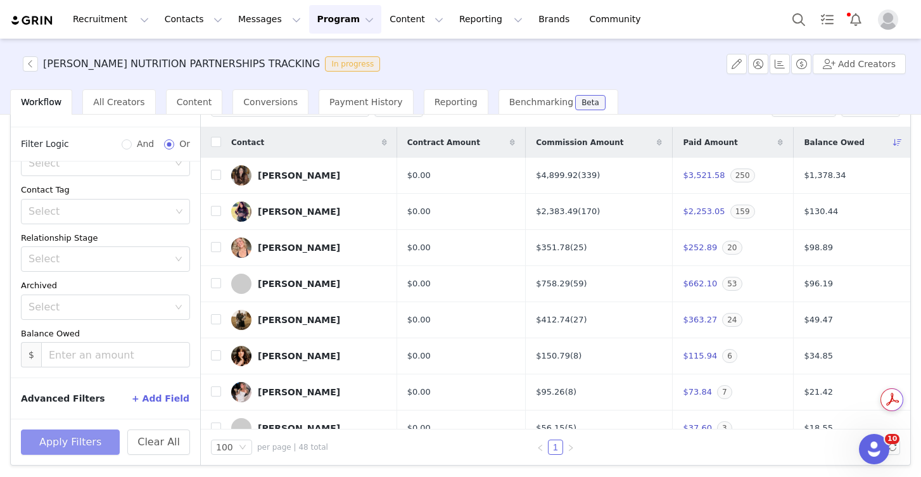
click at [102, 434] on button "Apply Filters" at bounding box center [70, 441] width 99 height 25
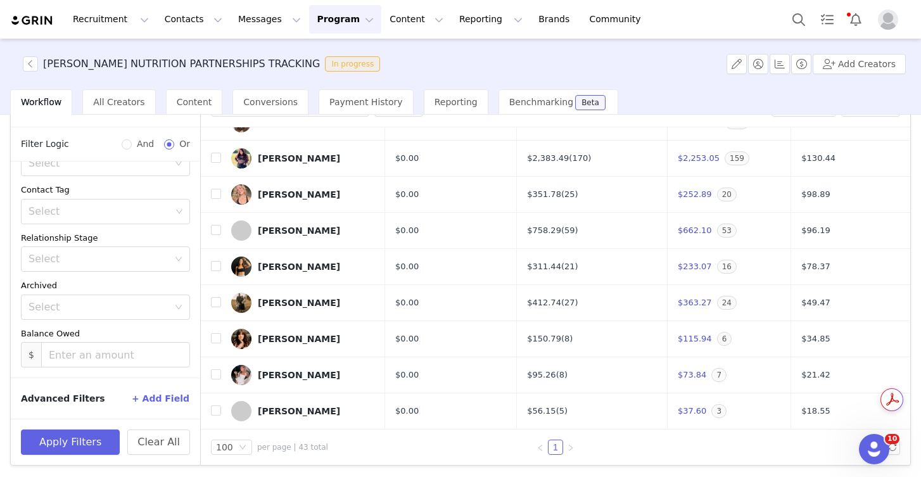
scroll to position [74, 0]
